Goal: Transaction & Acquisition: Purchase product/service

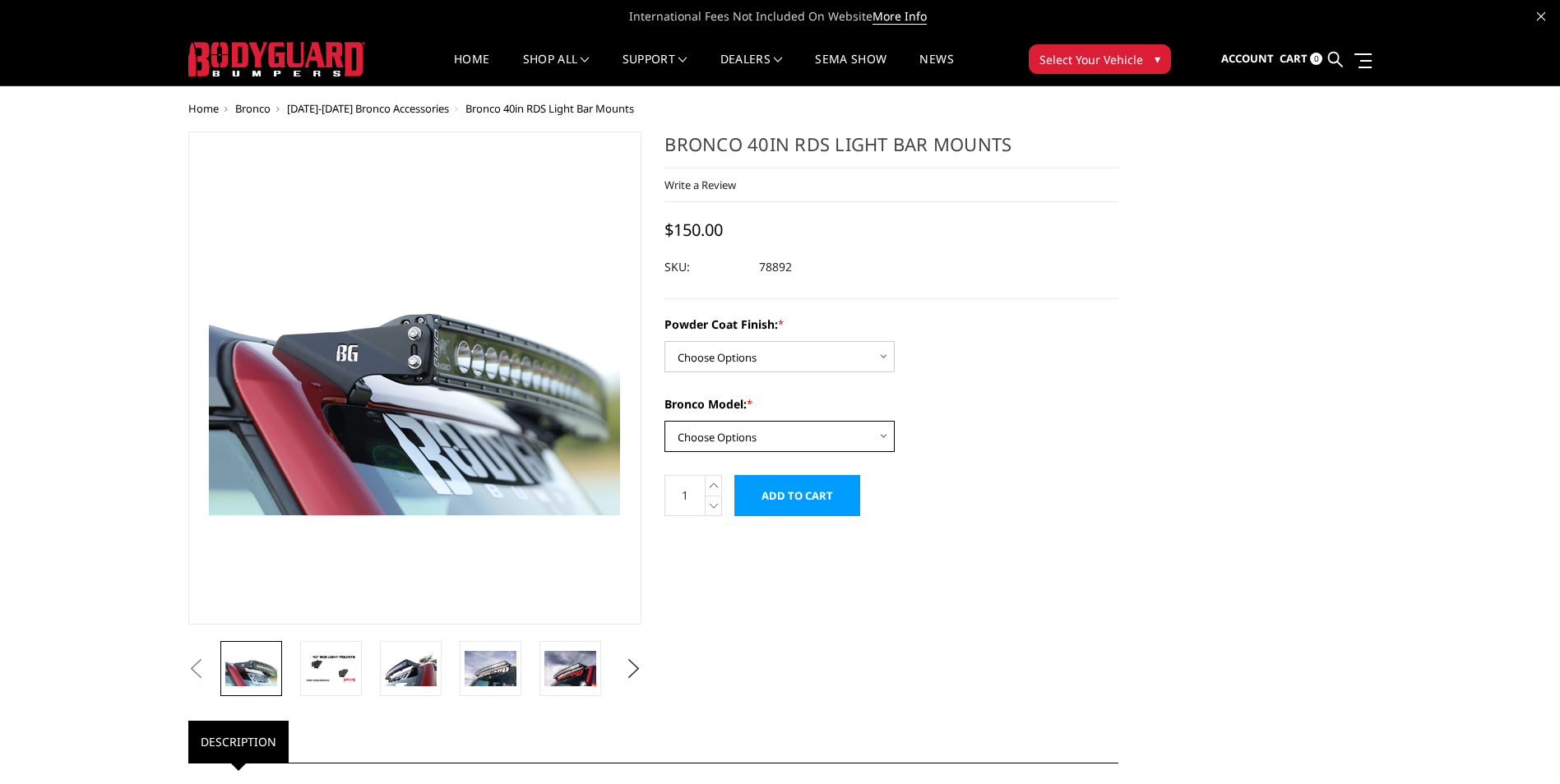
click at [816, 429] on select "Choose Options Base/Badlands/Wildtrak/etc. Raptor" at bounding box center [780, 437] width 230 height 31
select select "4066"
click at [665, 421] on select "Choose Options Base/Badlands/Wildtrak/etc. Raptor" at bounding box center [780, 437] width 230 height 31
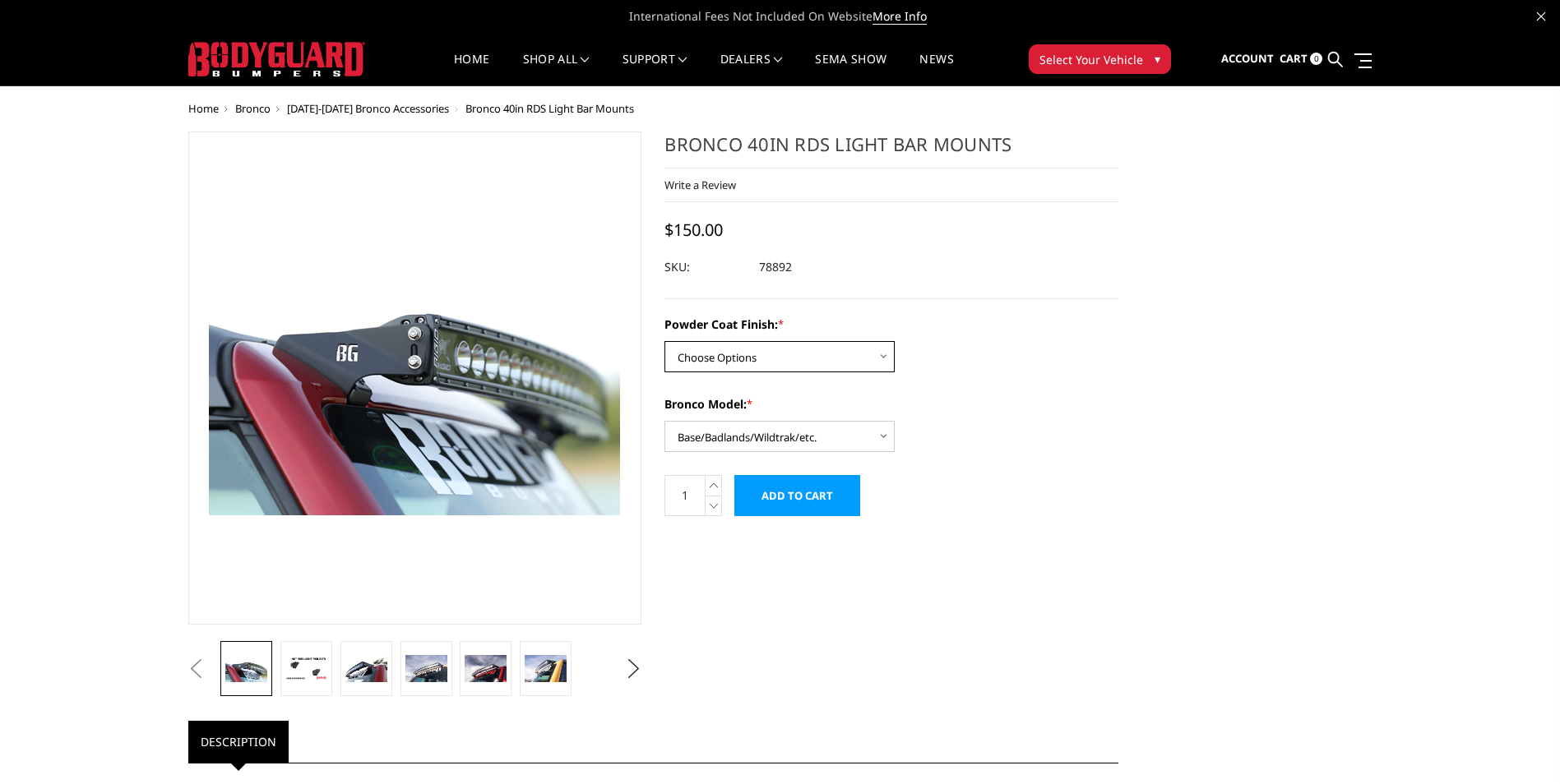
click at [738, 365] on select "Choose Options Bare Metal Textured Black Powder Coat" at bounding box center [780, 357] width 230 height 31
select select "4071"
click at [665, 341] on select "Choose Options Bare Metal Textured Black Powder Coat" at bounding box center [780, 357] width 230 height 31
click at [310, 681] on link at bounding box center [306, 669] width 52 height 55
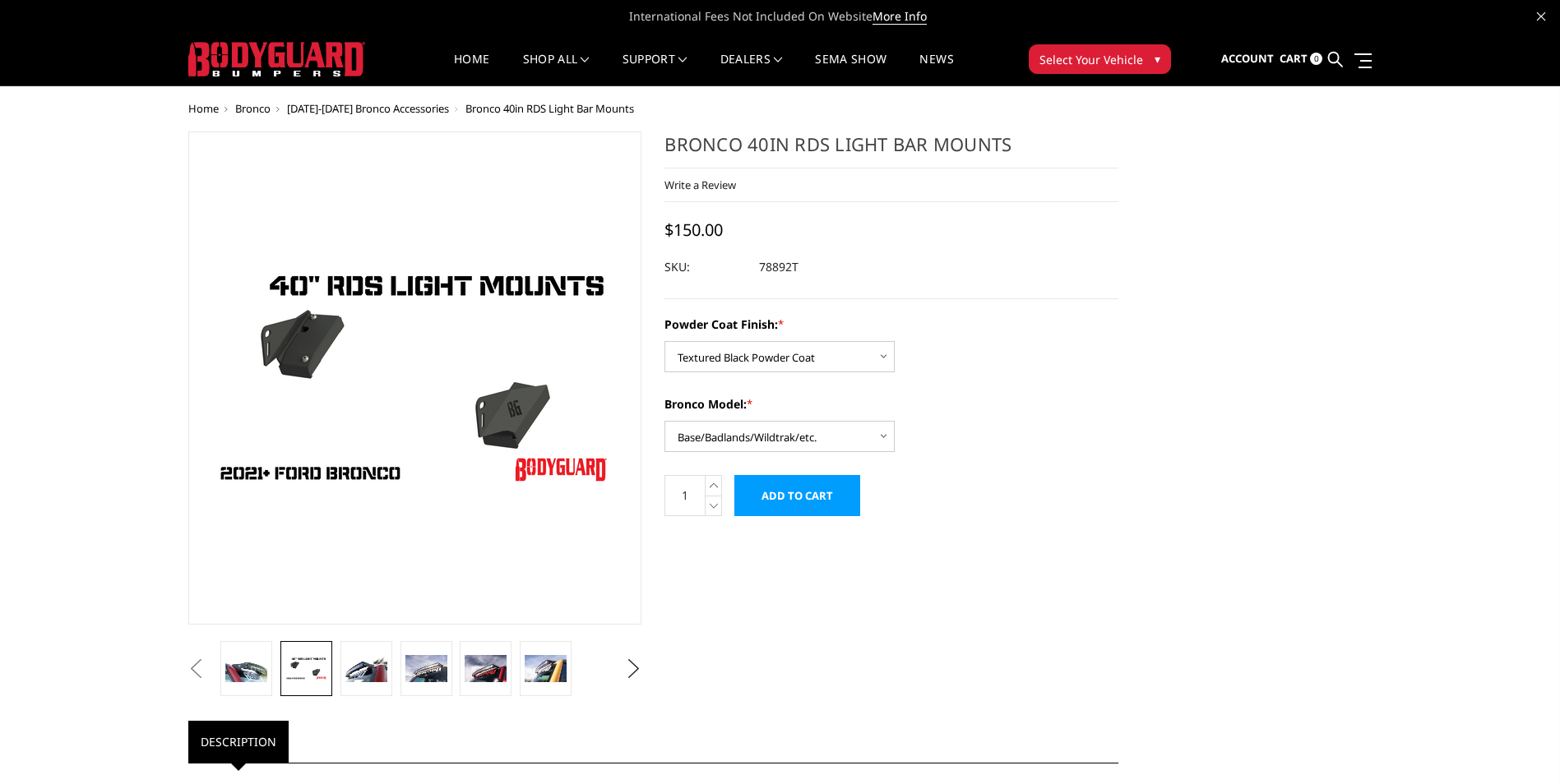
click at [209, 672] on button "Previous" at bounding box center [196, 669] width 25 height 25
click at [390, 667] on img at bounding box center [411, 668] width 52 height 35
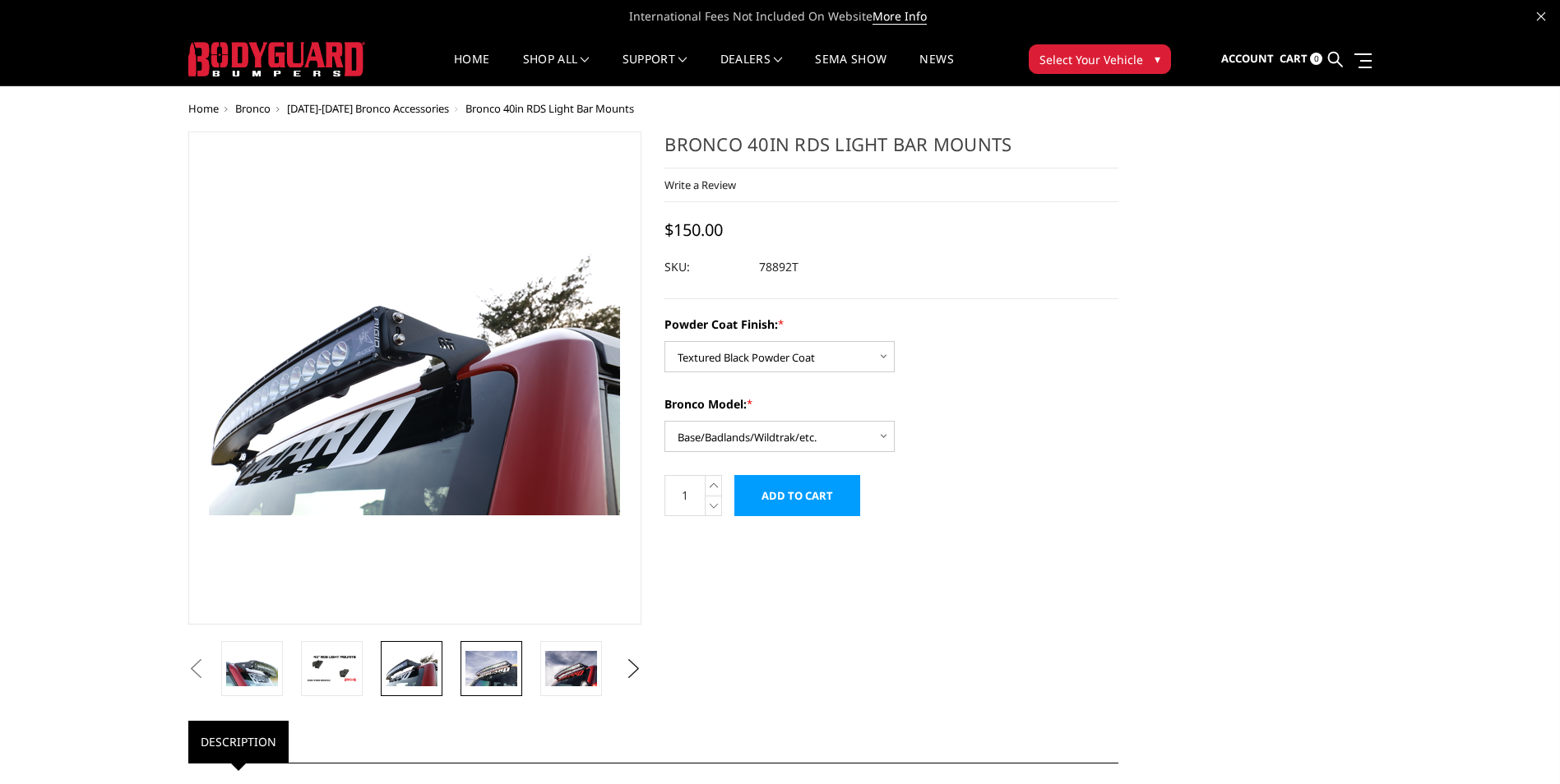
click at [502, 664] on img at bounding box center [491, 668] width 52 height 35
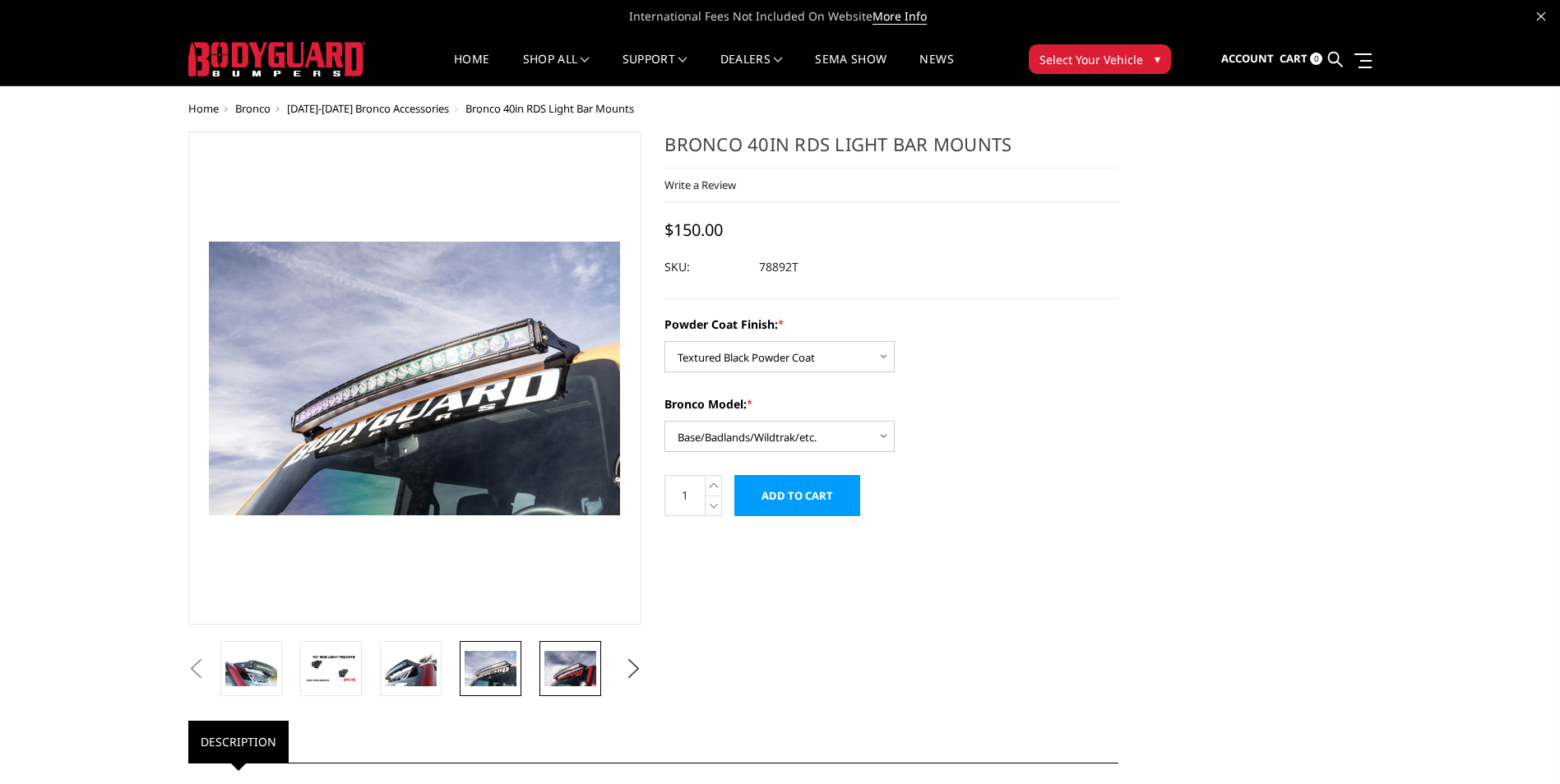
click at [562, 678] on img at bounding box center [571, 668] width 52 height 35
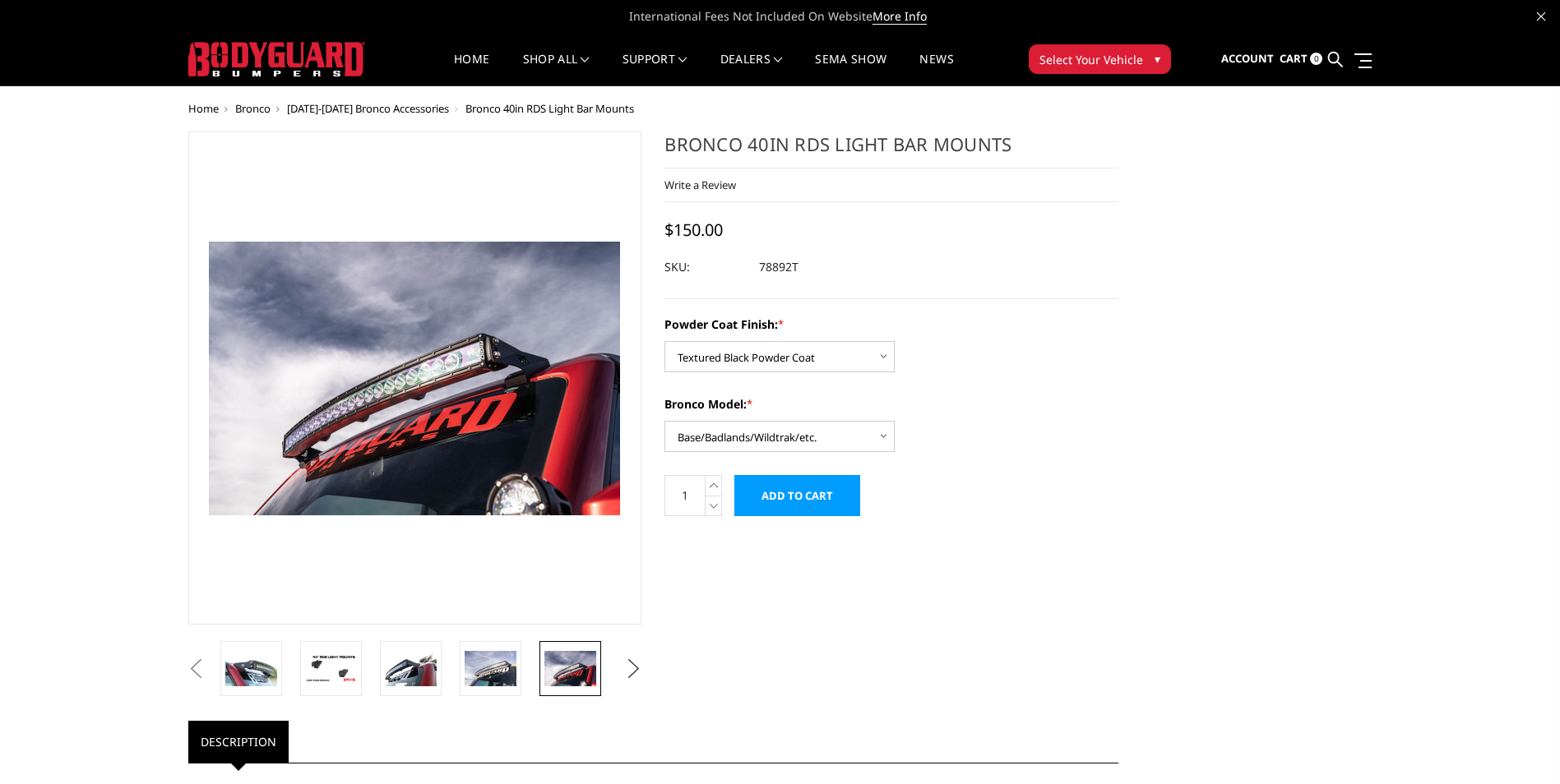
click at [631, 670] on button "Next" at bounding box center [633, 669] width 25 height 25
click at [564, 661] on img at bounding box center [571, 668] width 52 height 35
